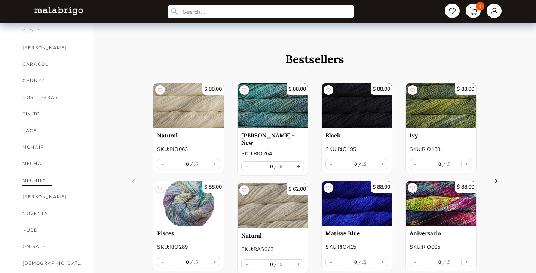
scroll to position [262, 0]
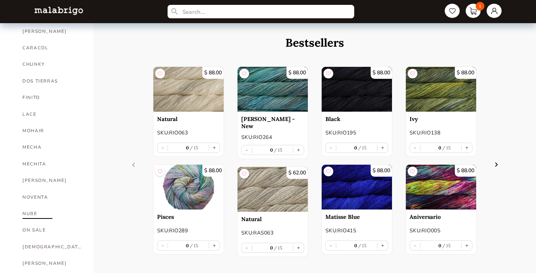
click at [38, 206] on link "NUBE" at bounding box center [52, 214] width 60 height 16
select select "INDEX"
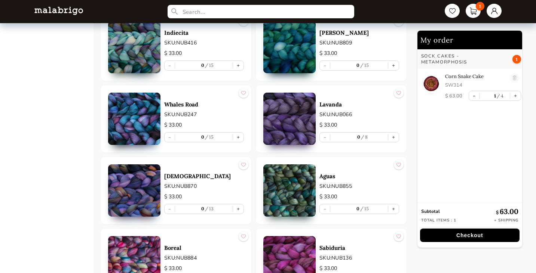
scroll to position [960, 0]
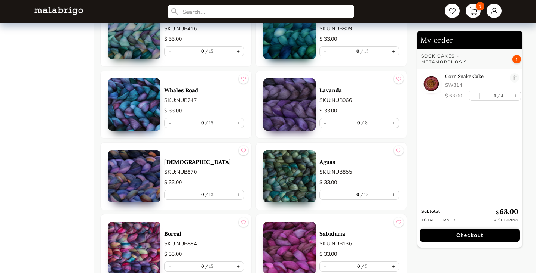
click at [391, 195] on button "+" at bounding box center [393, 194] width 10 height 9
type input "1"
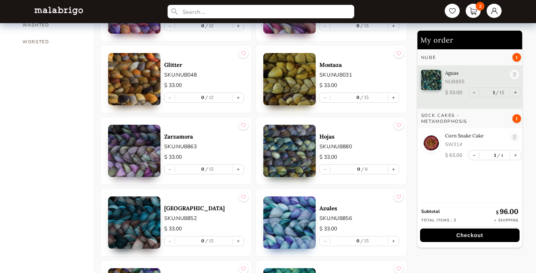
scroll to position [610, 0]
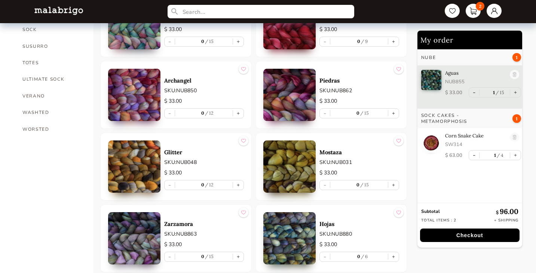
click at [305, 240] on img at bounding box center [289, 238] width 52 height 52
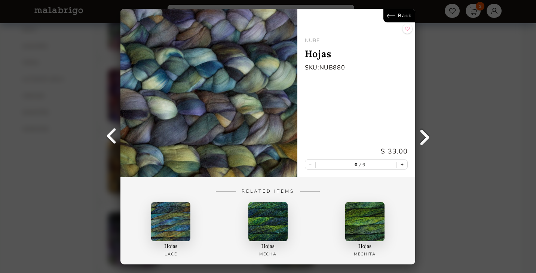
click at [390, 12] on link "Back" at bounding box center [400, 15] width 32 height 13
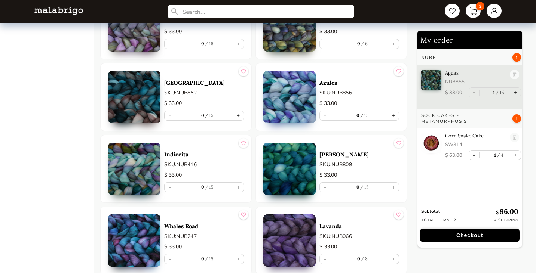
scroll to position [960, 0]
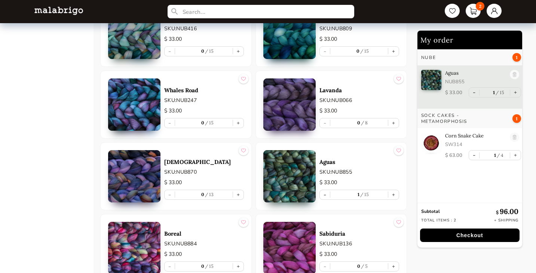
click at [314, 171] on img at bounding box center [289, 176] width 52 height 52
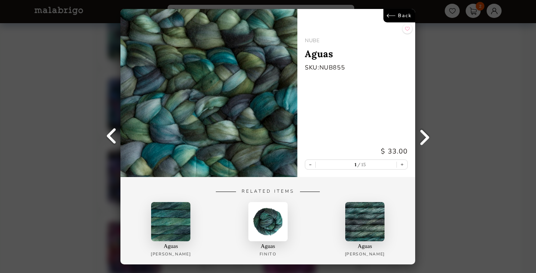
click at [397, 17] on link "Back" at bounding box center [400, 15] width 32 height 13
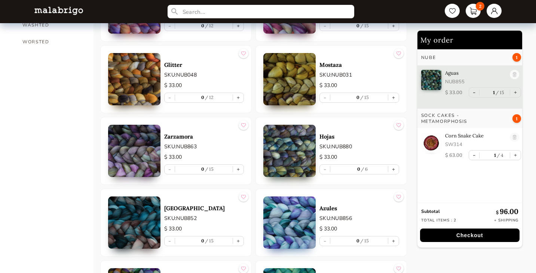
scroll to position [872, 0]
